Goal: Information Seeking & Learning: Learn about a topic

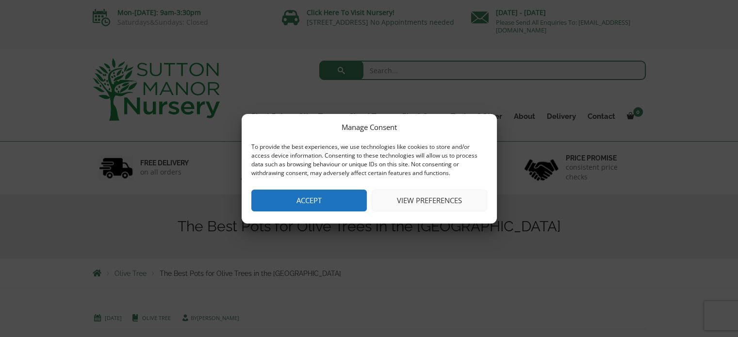
click at [337, 198] on button "Accept" at bounding box center [309, 201] width 116 height 22
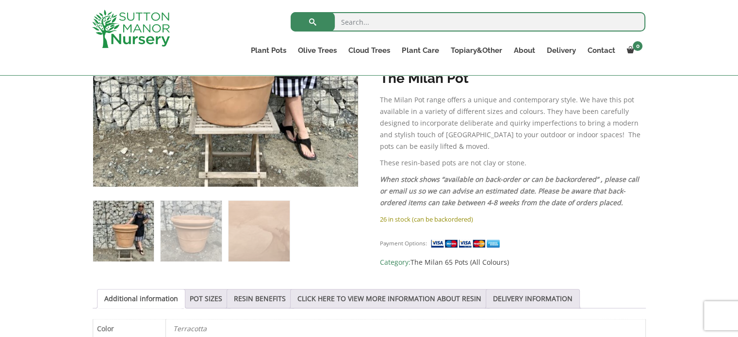
scroll to position [314, 0]
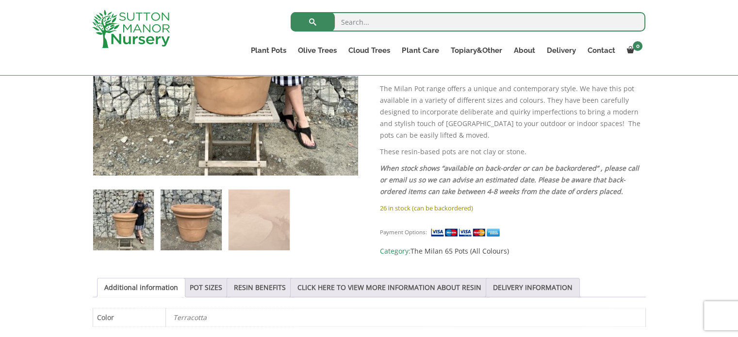
click at [181, 217] on img at bounding box center [191, 220] width 61 height 61
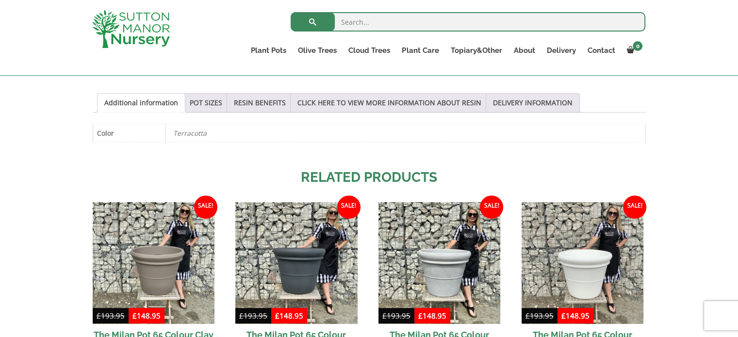
scroll to position [484, 0]
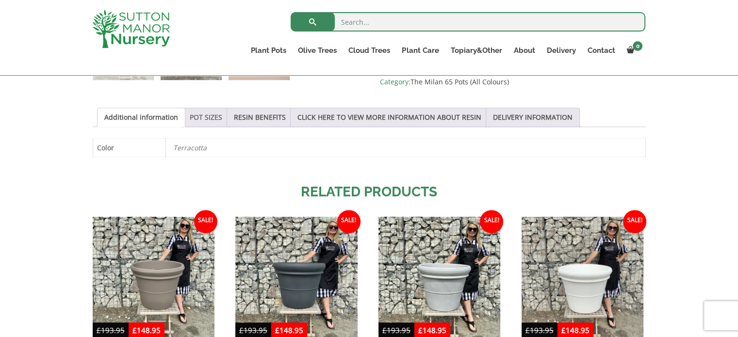
click at [212, 119] on link "POT SIZES" at bounding box center [206, 117] width 33 height 18
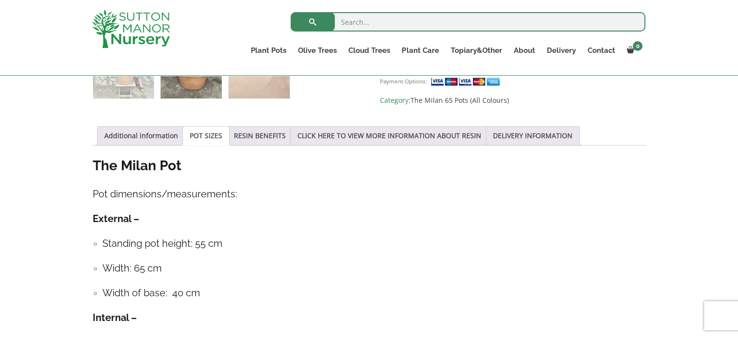
scroll to position [464, 0]
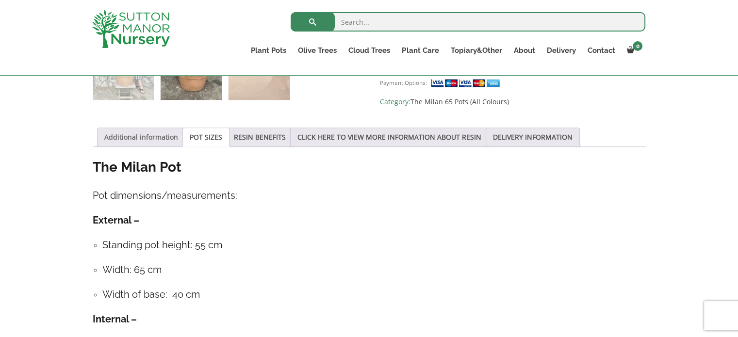
click at [159, 139] on link "Additional information" at bounding box center [141, 137] width 74 height 18
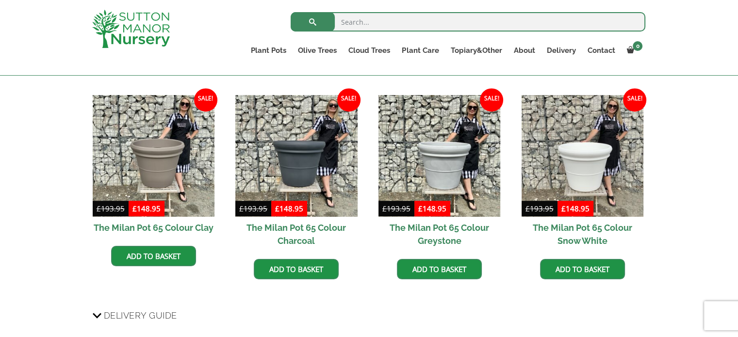
scroll to position [598, 0]
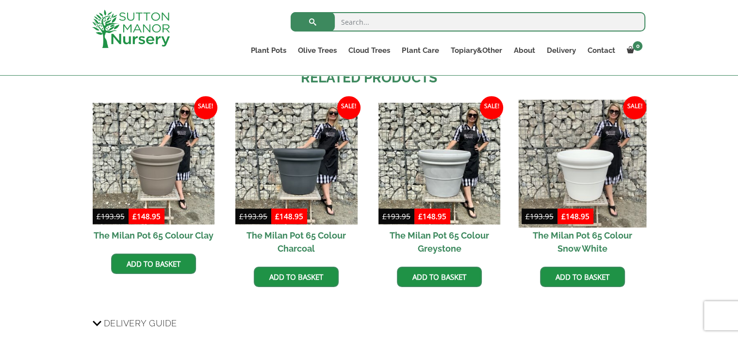
click at [612, 187] on img at bounding box center [583, 164] width 128 height 128
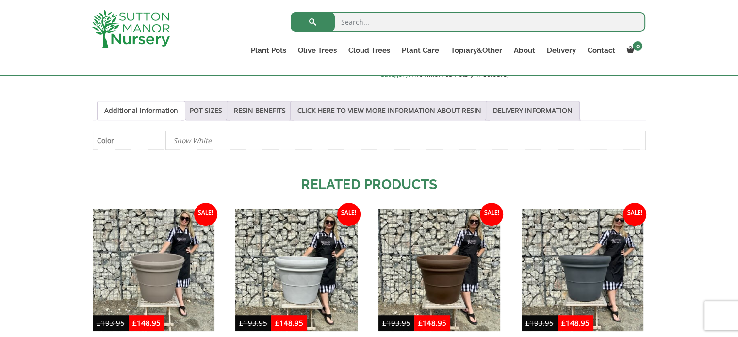
scroll to position [502, 0]
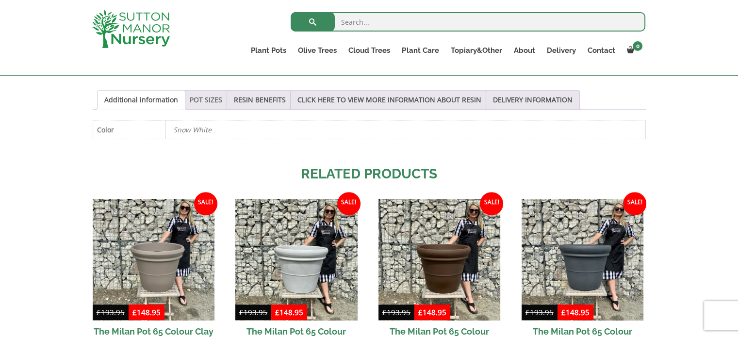
click at [196, 99] on link "POT SIZES" at bounding box center [206, 100] width 33 height 18
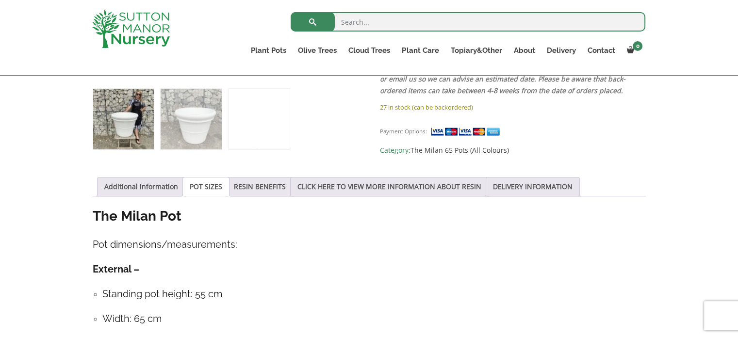
scroll to position [415, 0]
click at [266, 185] on link "RESIN BENEFITS" at bounding box center [260, 187] width 52 height 18
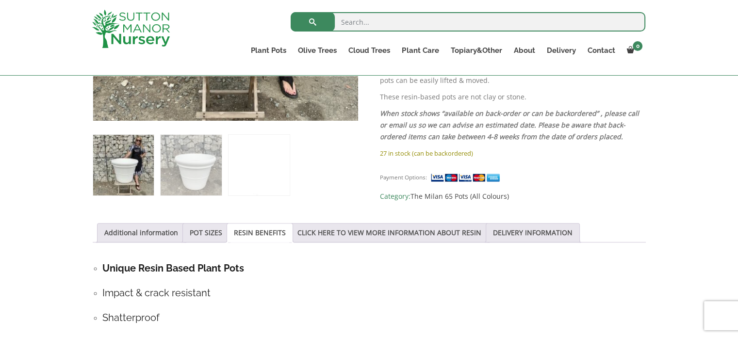
scroll to position [367, 0]
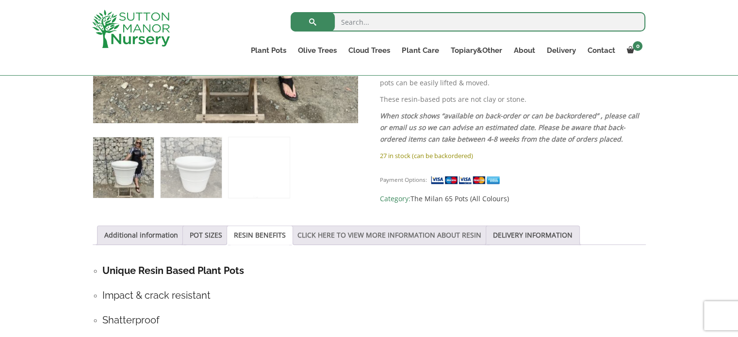
click at [311, 241] on link "CLICK HERE TO VIEW MORE INFORMATION ABOUT RESIN" at bounding box center [390, 235] width 184 height 18
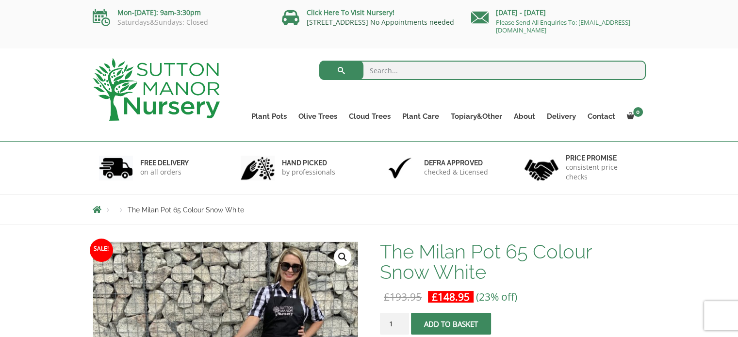
scroll to position [0, 0]
